Goal: Communication & Community: Share content

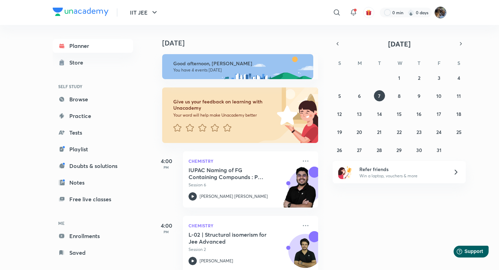
click at [443, 12] on img at bounding box center [441, 13] width 12 height 12
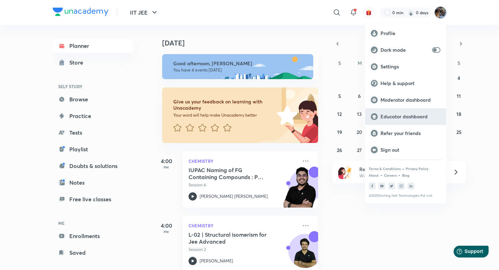
click at [401, 119] on p "Educator dashboard" at bounding box center [411, 116] width 60 height 6
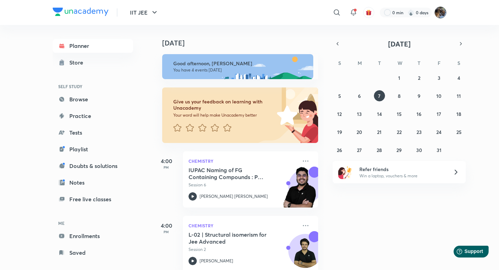
click at [444, 10] on img at bounding box center [441, 13] width 12 height 12
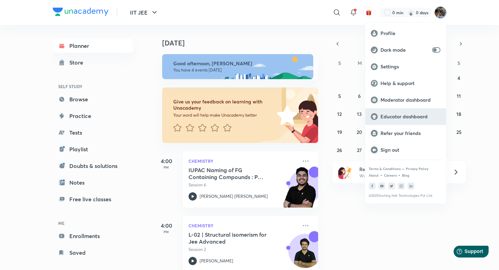
click at [399, 116] on p "Educator dashboard" at bounding box center [411, 116] width 60 height 6
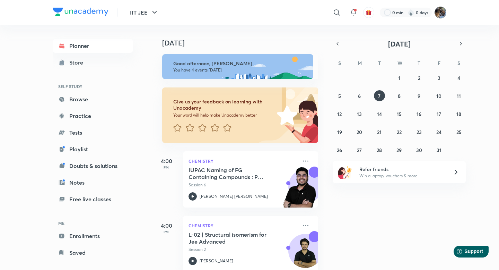
click at [443, 11] on img at bounding box center [441, 13] width 12 height 12
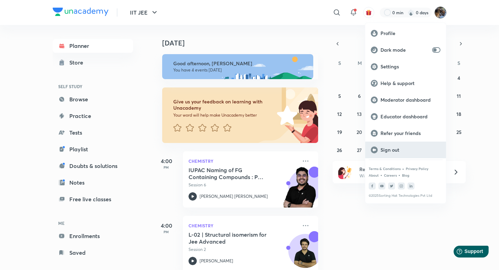
click at [394, 151] on p "Sign out" at bounding box center [411, 150] width 60 height 6
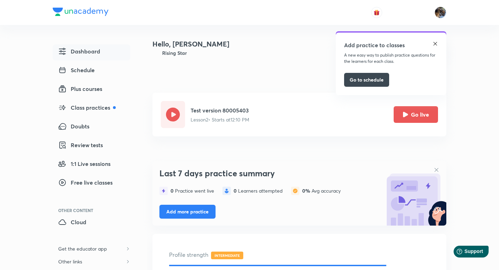
click at [436, 46] on img at bounding box center [436, 44] width 6 height 6
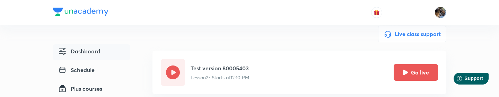
scroll to position [43, 0]
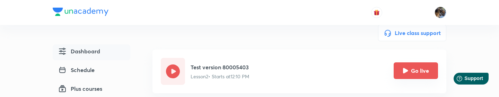
click at [420, 70] on button "Go live" at bounding box center [416, 70] width 44 height 17
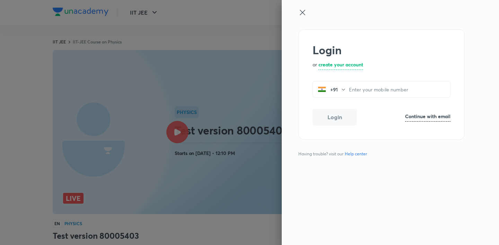
click at [303, 13] on icon at bounding box center [303, 12] width 8 height 8
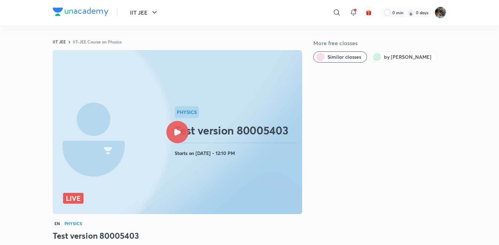
click at [179, 129] on icon at bounding box center [177, 132] width 7 height 7
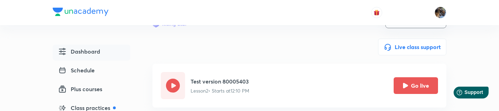
scroll to position [48, 0]
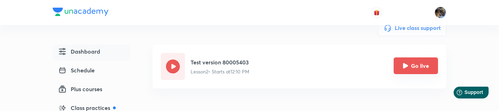
click at [413, 67] on button "Go live" at bounding box center [416, 65] width 44 height 17
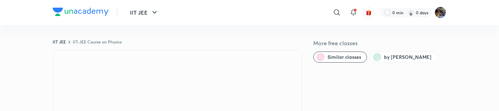
scroll to position [556, 0]
